Goal: Task Accomplishment & Management: Use online tool/utility

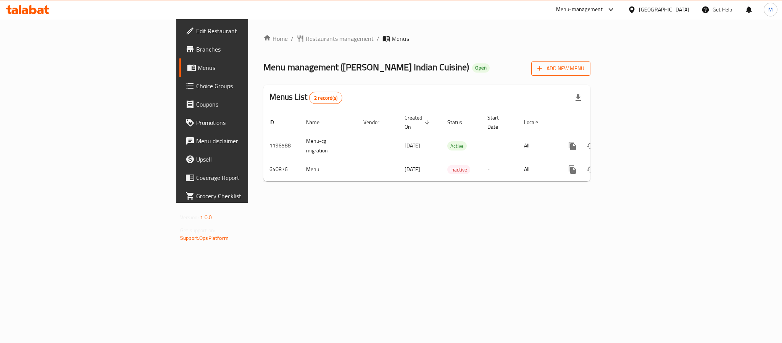
click at [585, 64] on span "Add New Menu" at bounding box center [561, 69] width 47 height 10
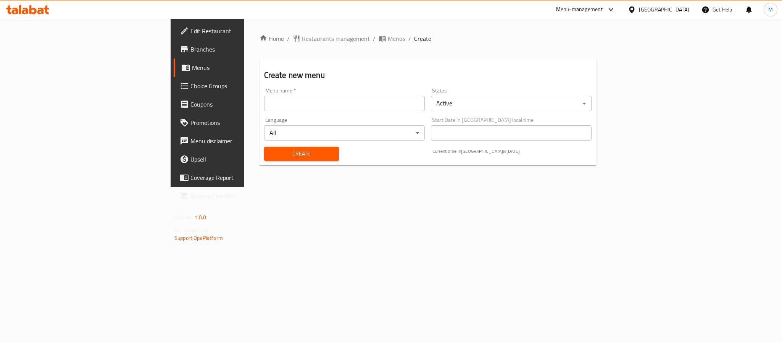
click at [425, 97] on input "text" at bounding box center [344, 103] width 161 height 15
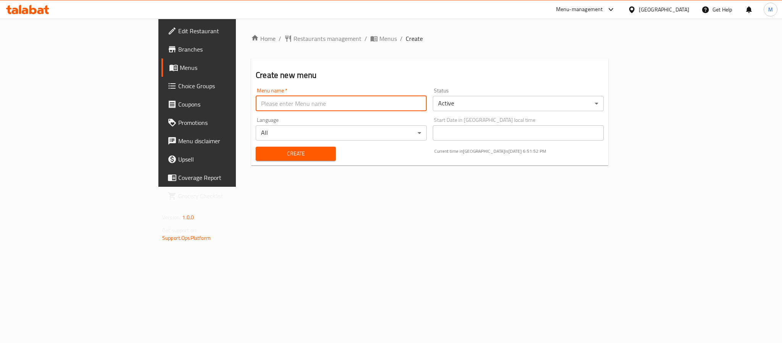
type input "New Menu 2025"
click at [524, 100] on body "​ Menu-management [GEOGRAPHIC_DATA] Get Help M Edit Restaurant Branches Menus C…" at bounding box center [391, 181] width 782 height 324
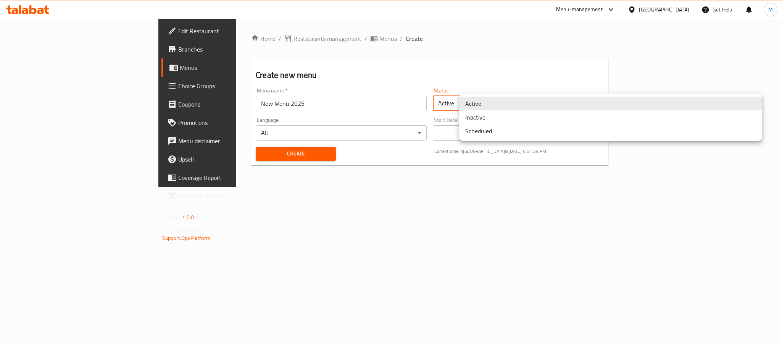
click at [495, 117] on li "Inactive" at bounding box center [610, 117] width 303 height 14
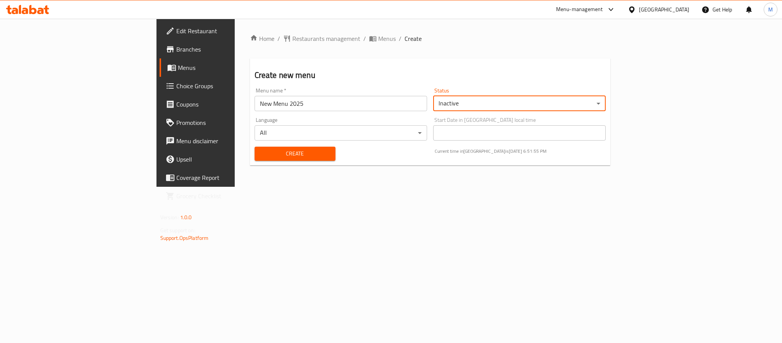
click at [267, 158] on span "Create" at bounding box center [295, 154] width 69 height 10
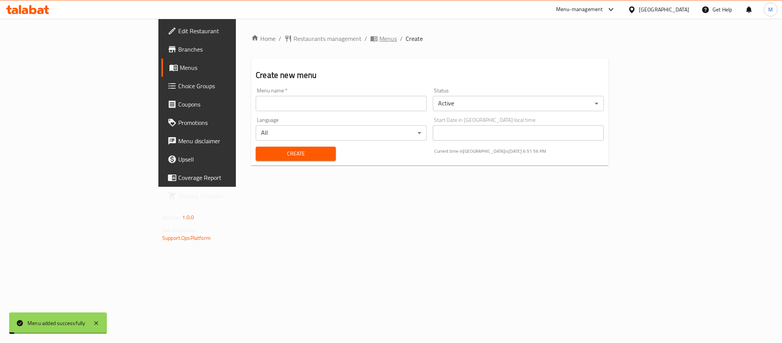
click at [380, 38] on span "Menus" at bounding box center [389, 38] width 18 height 9
